Goal: Find specific page/section: Find specific page/section

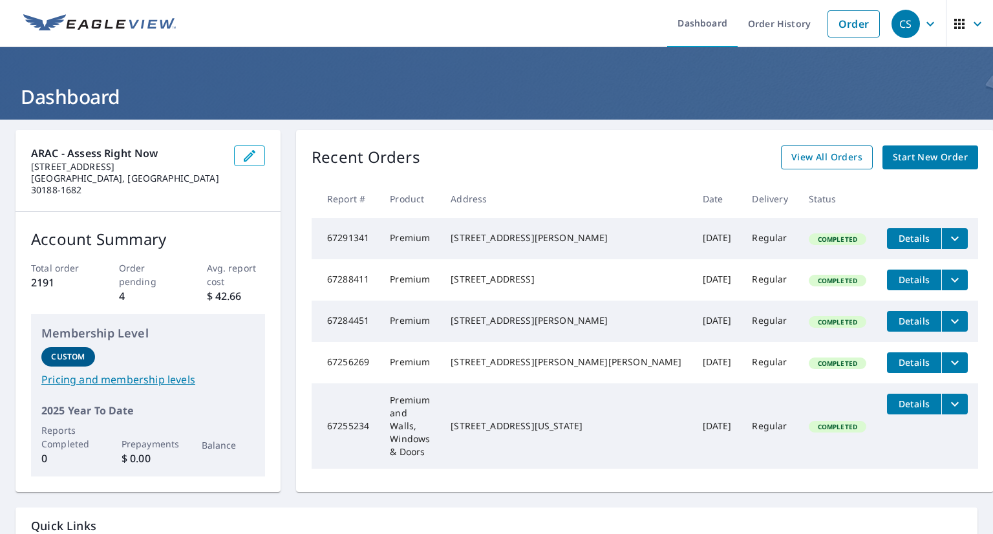
click at [792, 162] on span "View All Orders" at bounding box center [827, 157] width 71 height 16
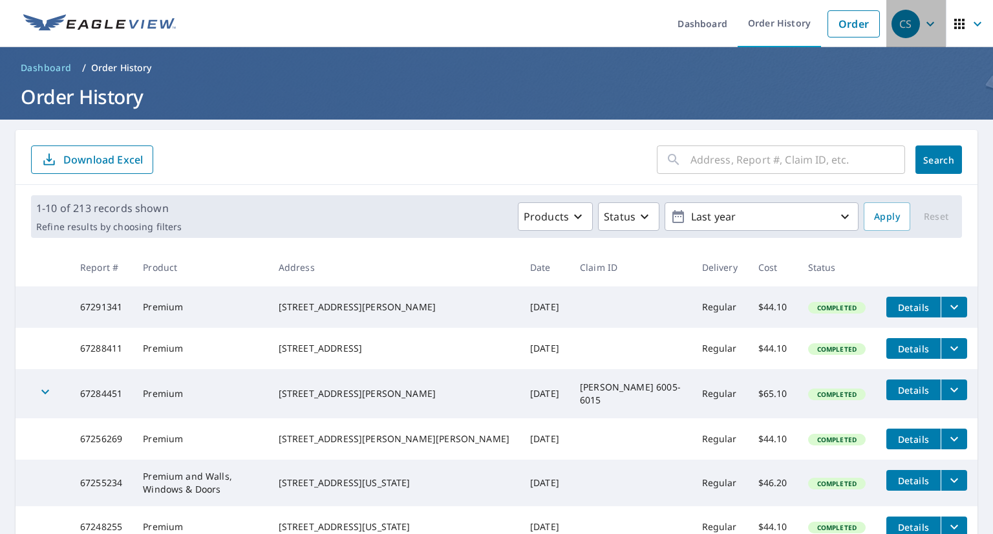
click at [906, 25] on div "CS" at bounding box center [906, 24] width 28 height 28
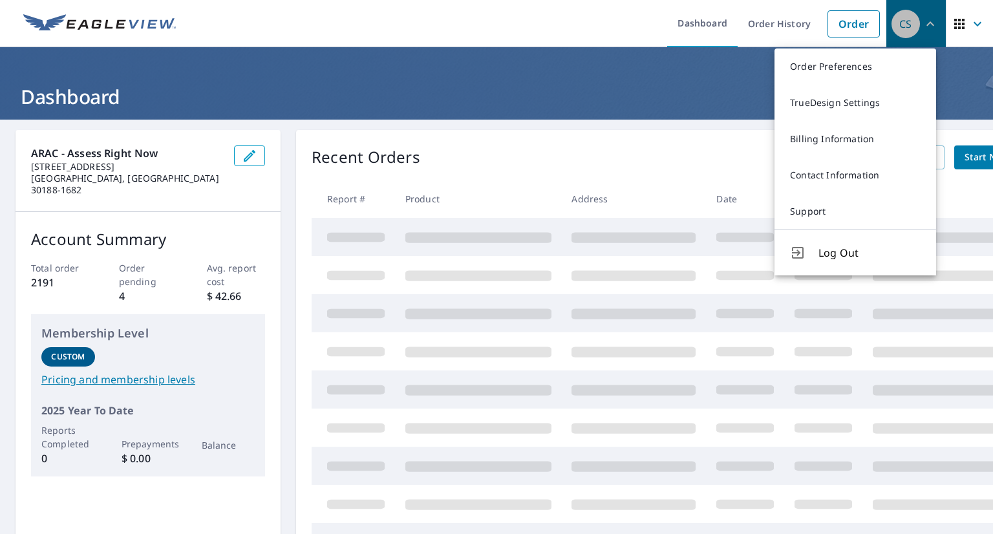
click at [927, 23] on icon "button" at bounding box center [931, 23] width 8 height 5
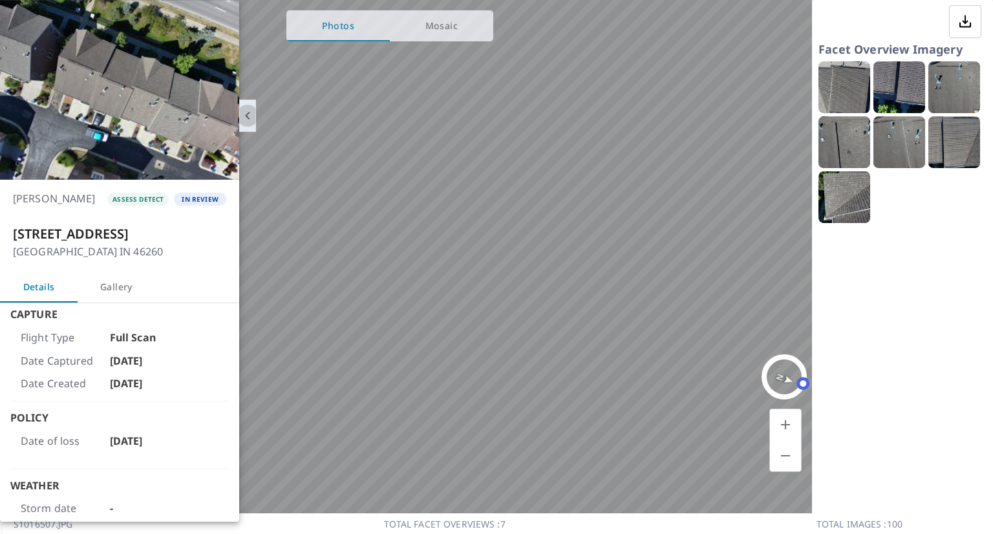
click at [244, 120] on icon "button" at bounding box center [248, 116] width 16 height 16
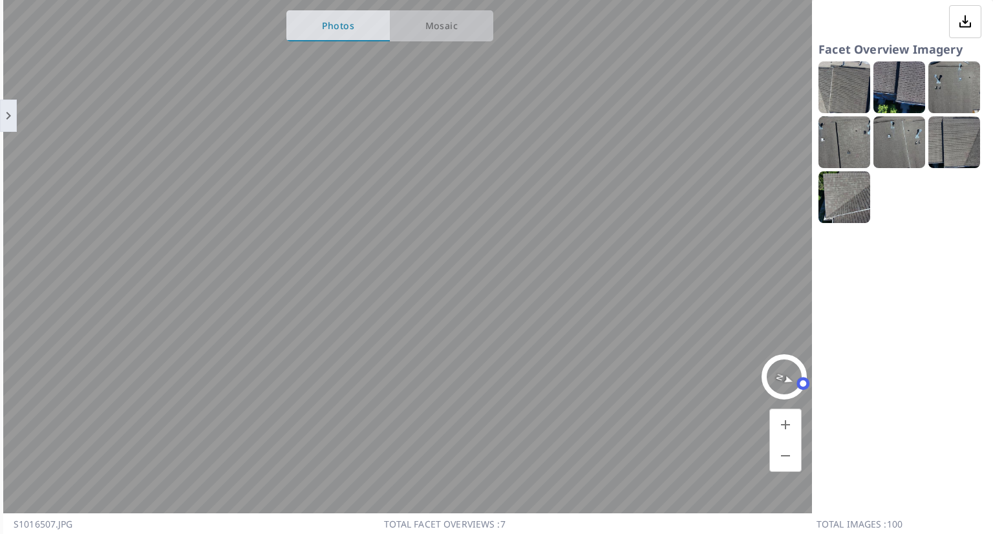
click at [438, 31] on span "Mosaic" at bounding box center [442, 26] width 88 height 16
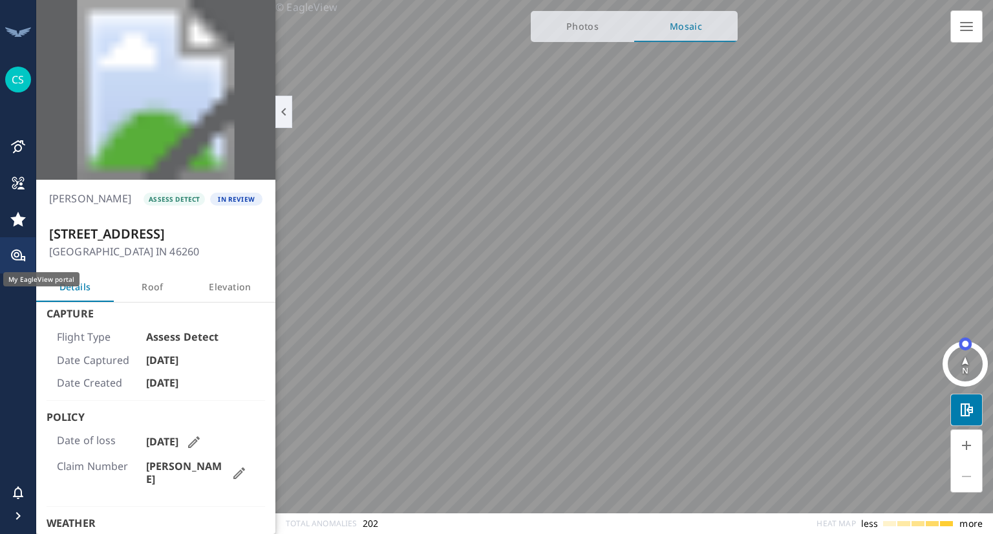
scroll to position [163, 0]
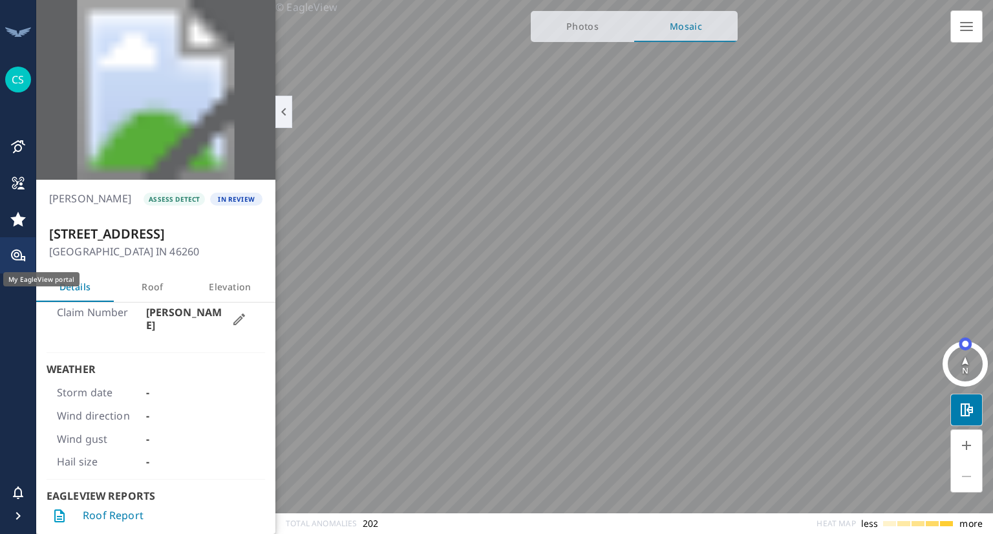
click at [114, 515] on link "Roof Report" at bounding box center [113, 515] width 61 height 15
